Goal: Task Accomplishment & Management: Complete application form

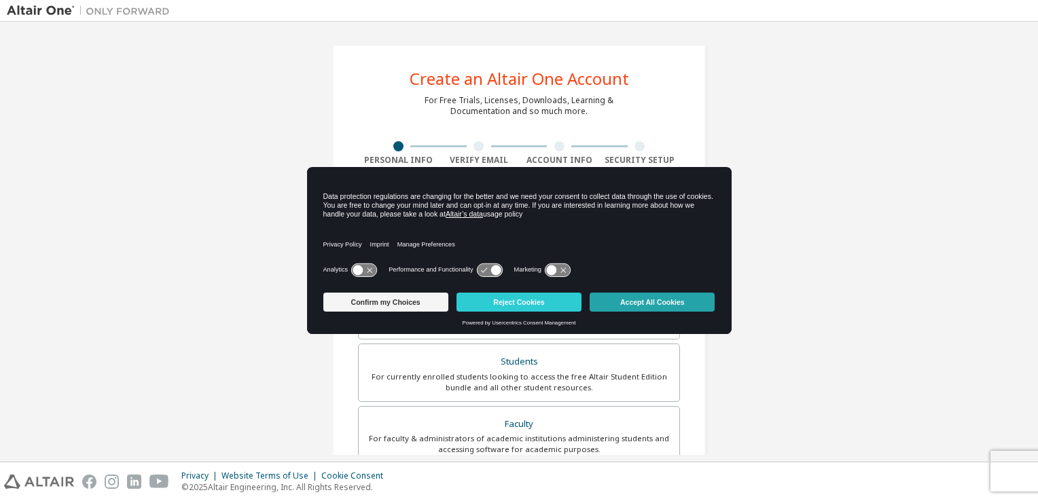
click at [643, 297] on button "Accept All Cookies" at bounding box center [652, 302] width 125 height 19
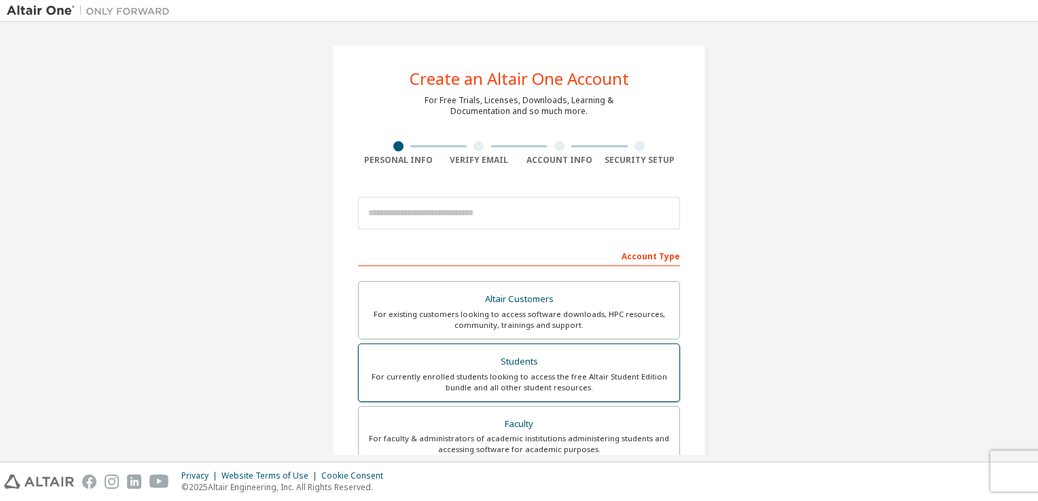
click at [486, 393] on label "Students For currently enrolled students looking to access the free Altair Stud…" at bounding box center [519, 373] width 322 height 58
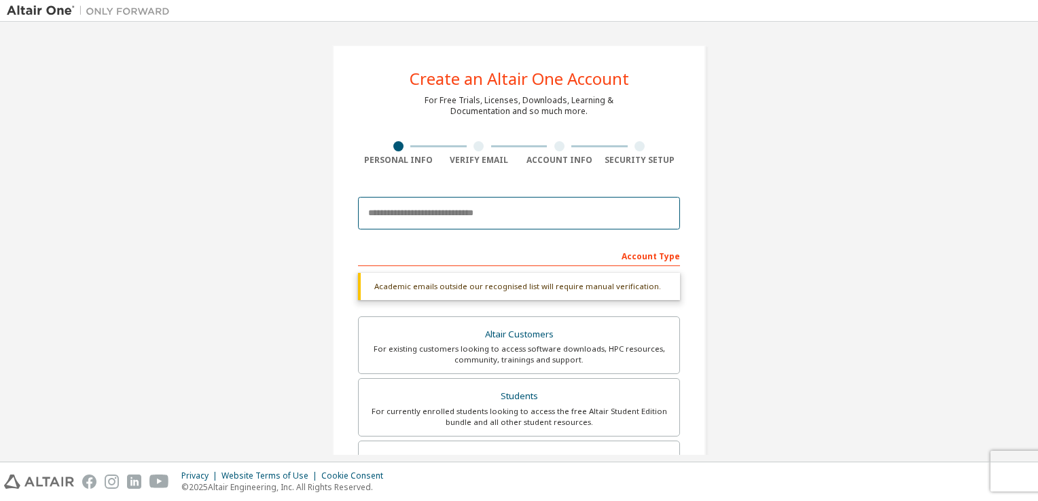
click at [462, 211] on input "email" at bounding box center [519, 213] width 322 height 33
click at [444, 210] on input "email" at bounding box center [519, 213] width 322 height 33
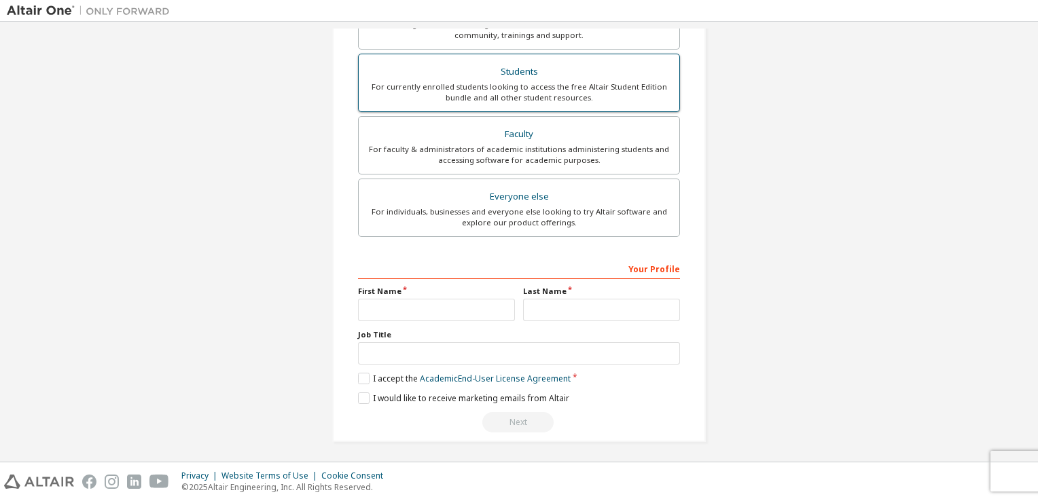
scroll to position [289, 0]
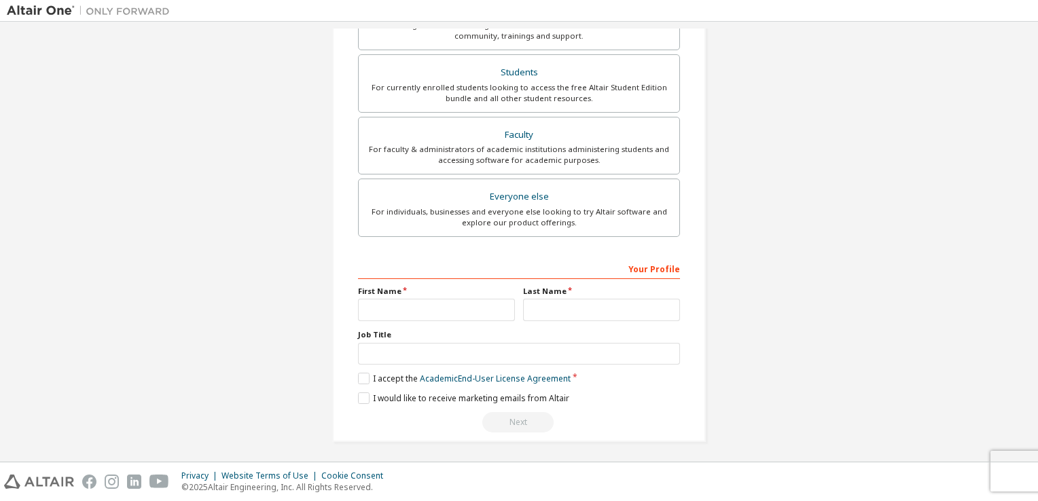
type input "**********"
click at [404, 302] on input "text" at bounding box center [436, 310] width 157 height 22
type input "***"
click at [557, 303] on input "text" at bounding box center [601, 310] width 157 height 22
type input "******"
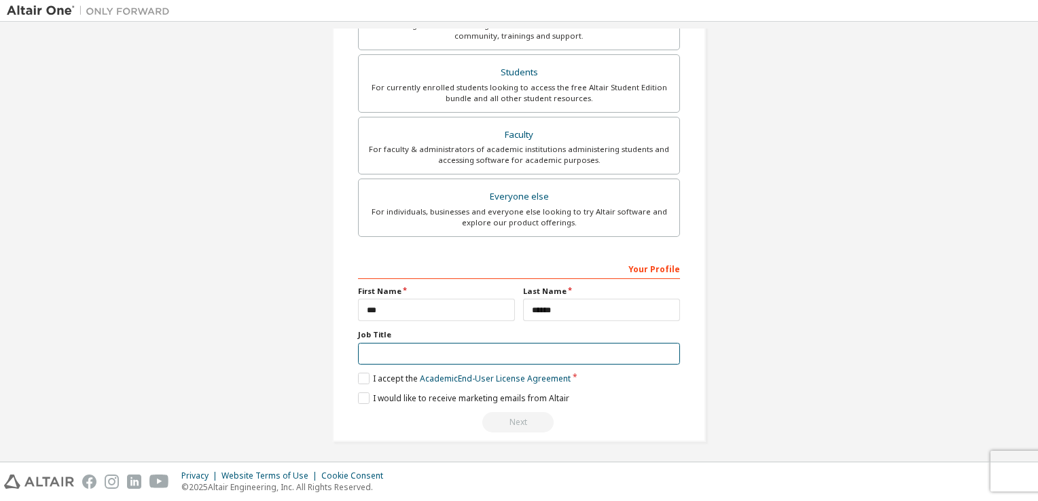
click at [390, 361] on input "text" at bounding box center [519, 354] width 322 height 22
type input "*******"
click at [359, 379] on label "I accept the Academic End-User License Agreement" at bounding box center [464, 379] width 213 height 12
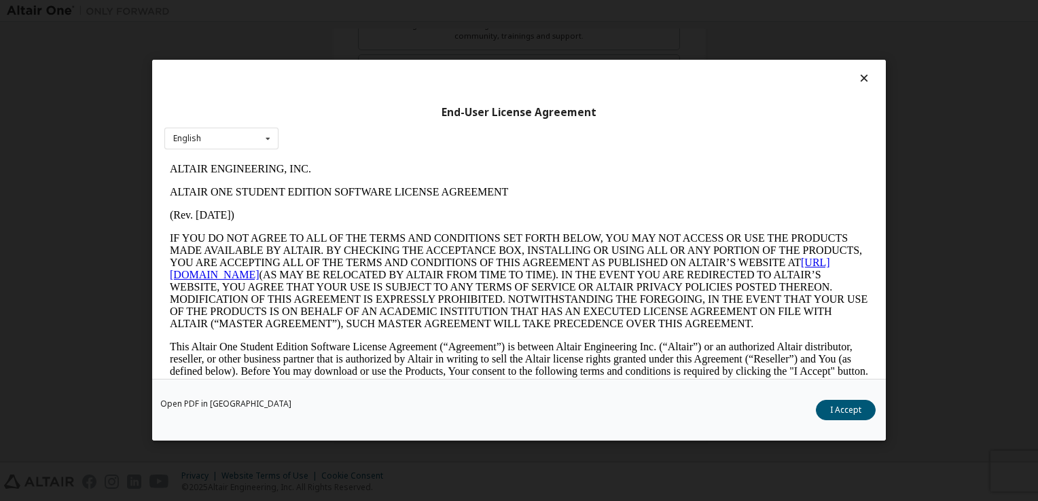
scroll to position [0, 0]
click at [841, 417] on button "I Accept" at bounding box center [846, 411] width 60 height 20
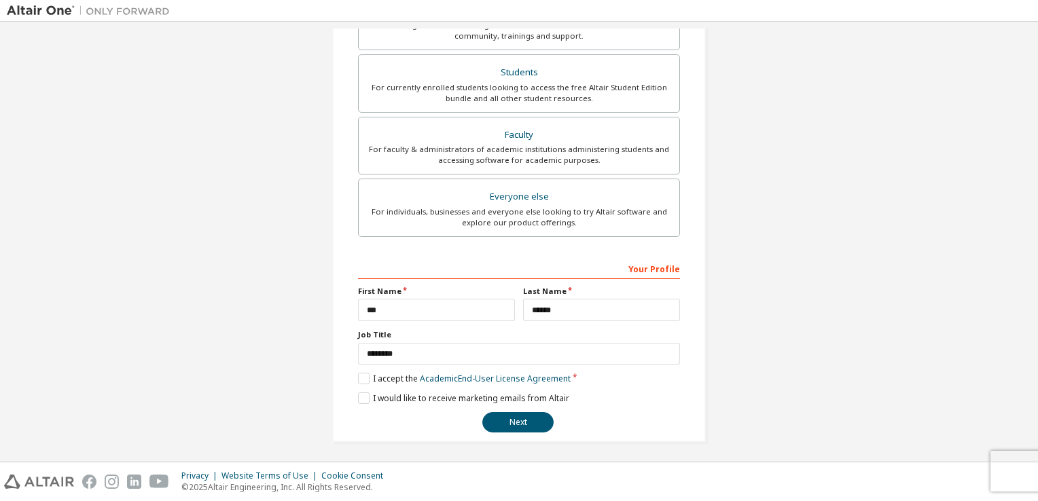
click at [351, 398] on div "**********" at bounding box center [519, 98] width 374 height 687
click at [364, 393] on label "I would like to receive marketing emails from Altair" at bounding box center [463, 399] width 211 height 12
click at [500, 419] on button "Next" at bounding box center [517, 422] width 71 height 20
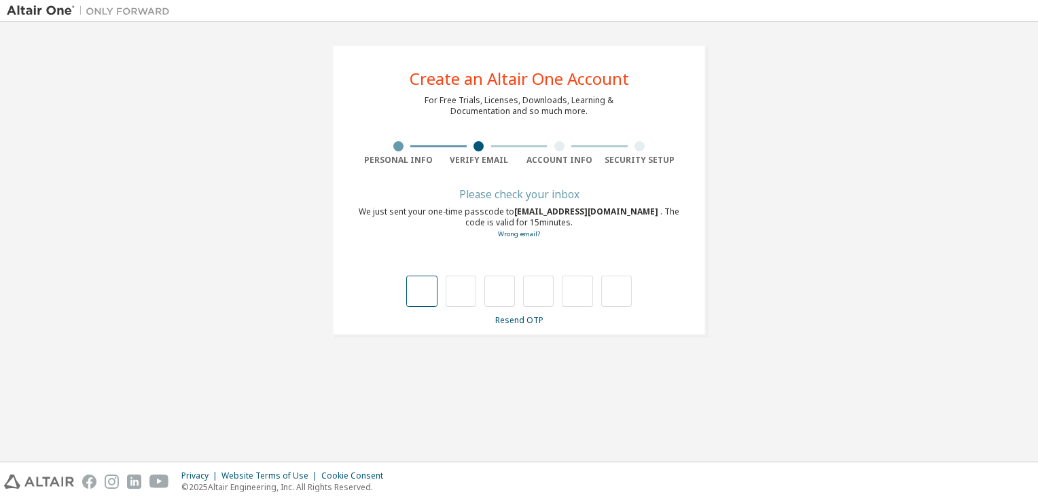
type input "*"
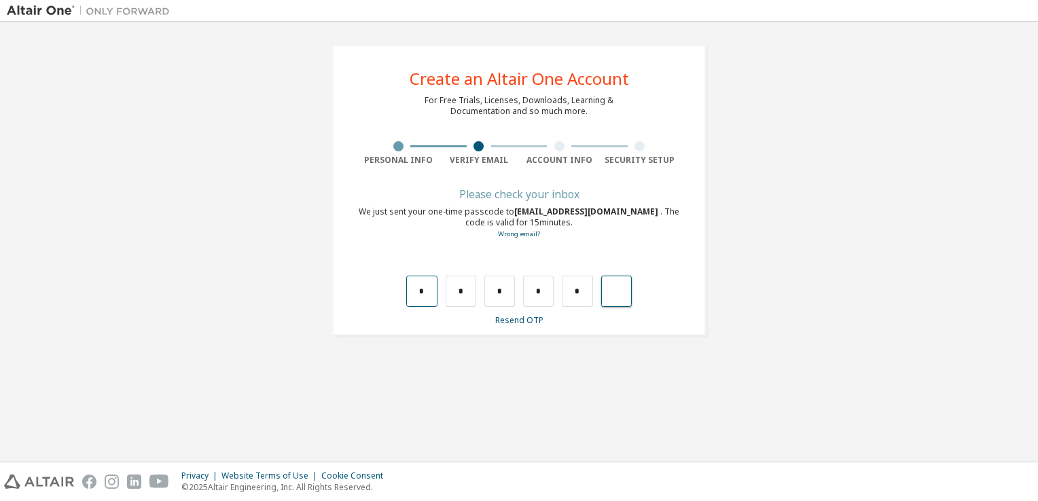
type input "*"
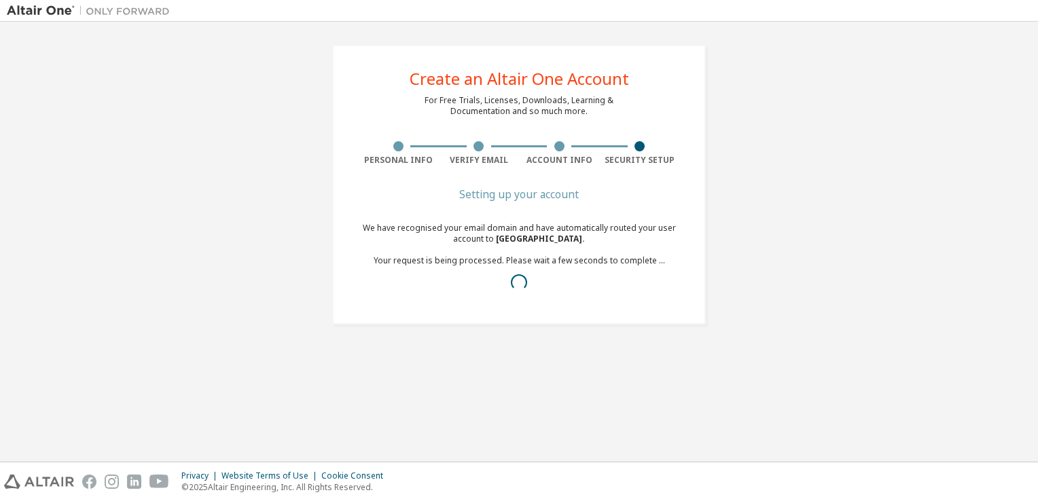
click at [519, 273] on div "We have recognised your email domain and have automatically routed your user ac…" at bounding box center [519, 261] width 322 height 76
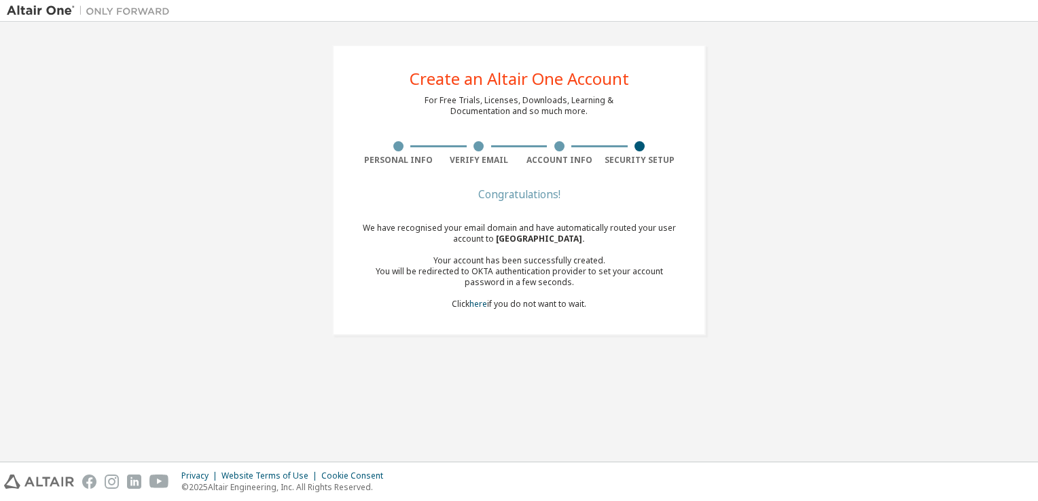
click at [538, 309] on div "We have recognised your email domain and have automatically routed your user ac…" at bounding box center [519, 266] width 322 height 87
click at [475, 323] on div "Congratulations! We have recognised your email domain and have automatically ro…" at bounding box center [519, 258] width 322 height 136
click at [478, 296] on div "We have recognised your email domain and have automatically routed your user ac…" at bounding box center [519, 266] width 322 height 87
click at [459, 310] on div "Congratulations! We have recognised your email domain and have automatically ro…" at bounding box center [519, 258] width 322 height 136
click at [474, 301] on link "here" at bounding box center [479, 304] width 18 height 12
